Goal: Task Accomplishment & Management: Manage account settings

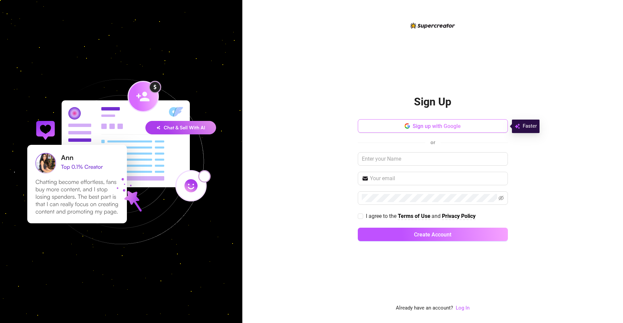
click at [424, 125] on span "Sign up with Google" at bounding box center [437, 126] width 48 height 6
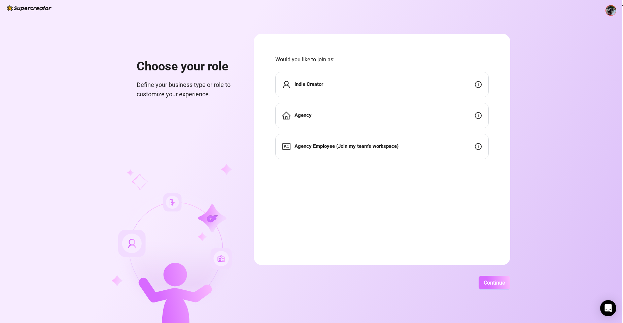
click at [489, 283] on span "Continue" at bounding box center [495, 282] width 22 height 6
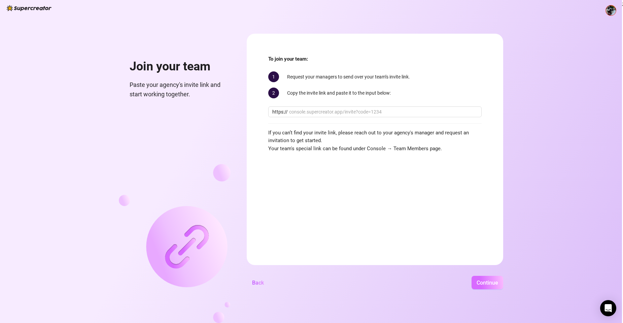
click at [496, 283] on span "Continue" at bounding box center [488, 282] width 22 height 6
click at [267, 285] on button "Back" at bounding box center [258, 282] width 23 height 13
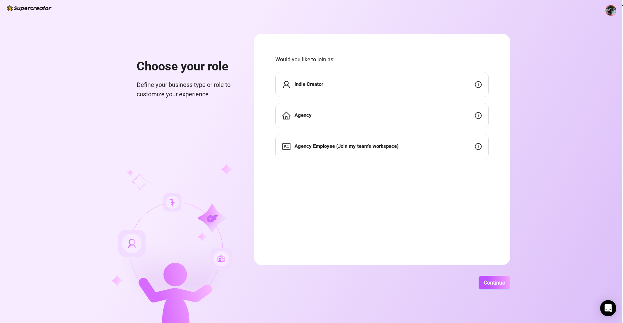
click at [609, 14] on img at bounding box center [611, 10] width 10 height 10
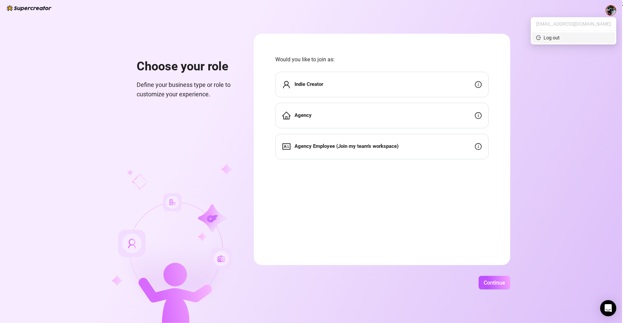
click at [582, 37] on span "Log out" at bounding box center [573, 37] width 75 height 7
